Goal: Information Seeking & Learning: Learn about a topic

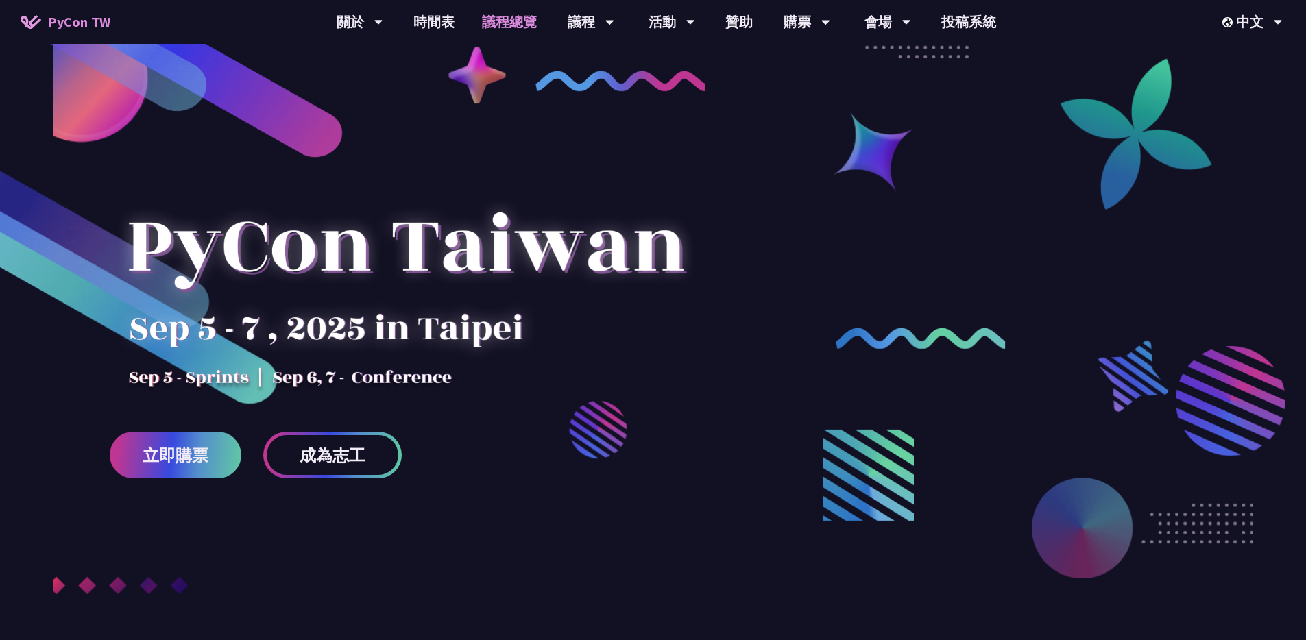
click at [515, 13] on link "議程總覽" at bounding box center [509, 22] width 82 height 44
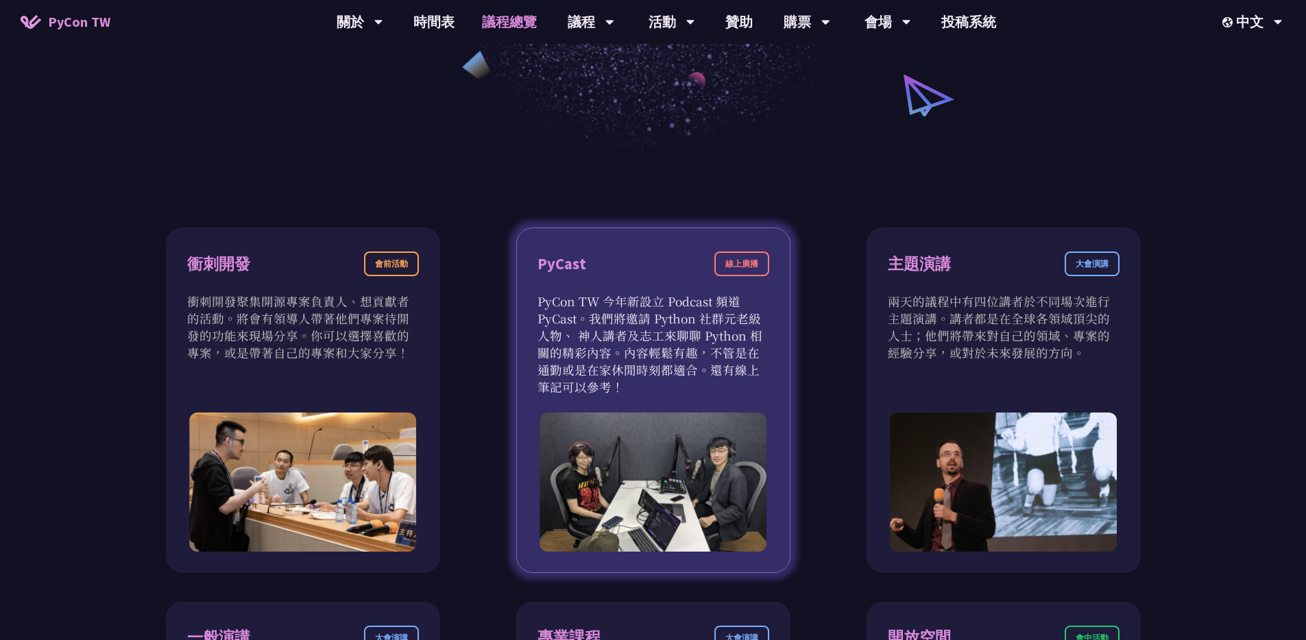
scroll to position [456, 0]
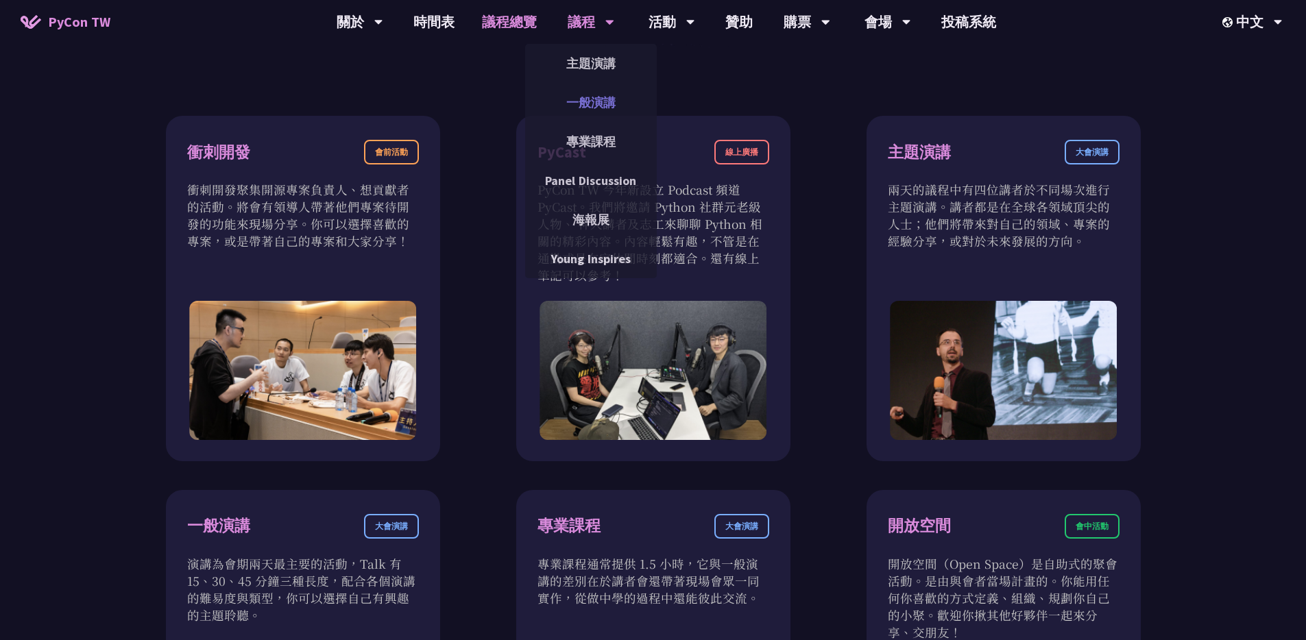
click at [588, 95] on link "一般演講" at bounding box center [591, 102] width 132 height 32
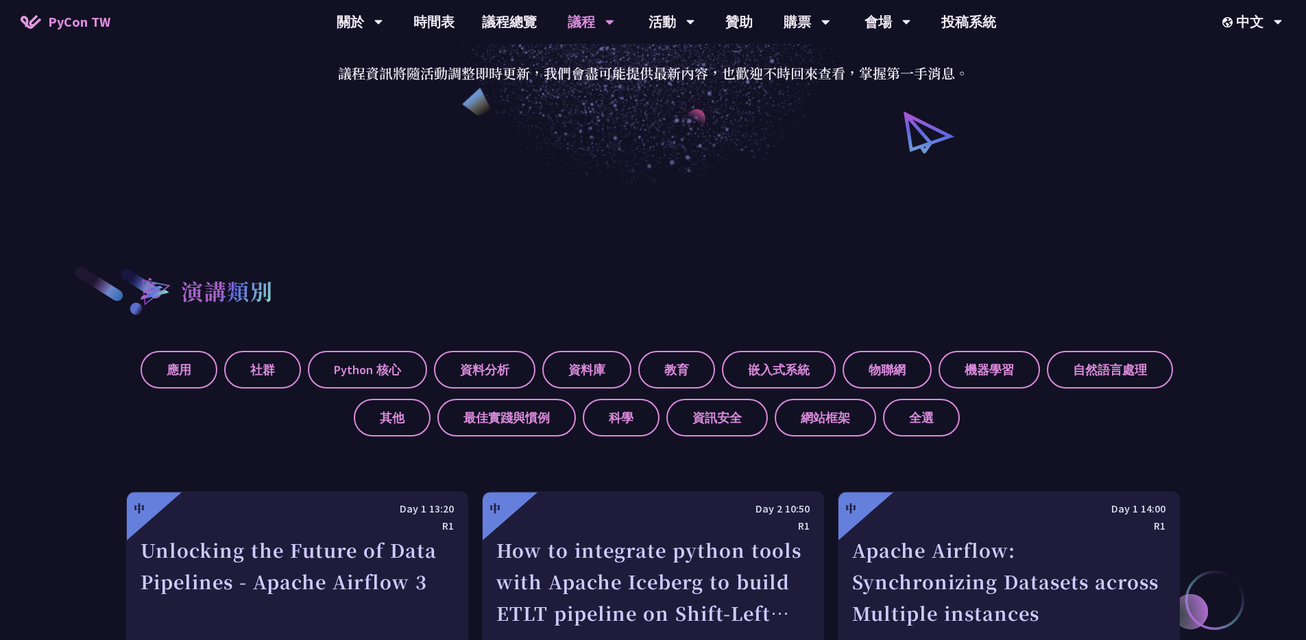
scroll to position [450, 0]
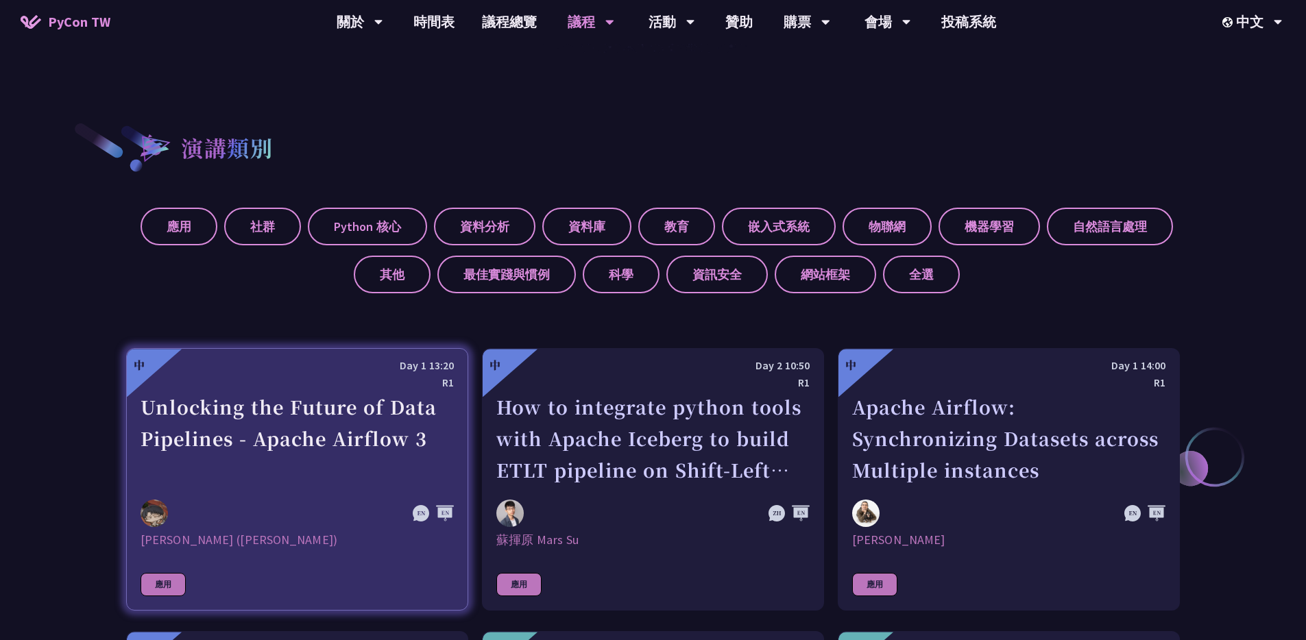
click at [312, 478] on div "Unlocking the Future of Data Pipelines - Apache Airflow 3" at bounding box center [296, 438] width 313 height 95
